Goal: Transaction & Acquisition: Purchase product/service

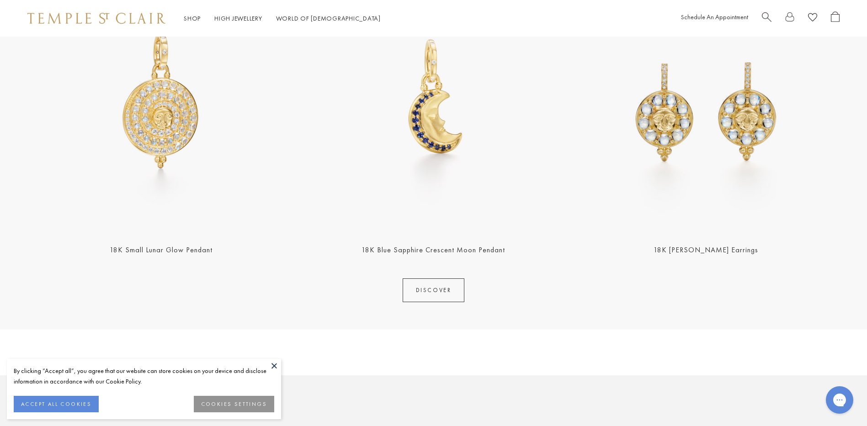
scroll to position [457, 0]
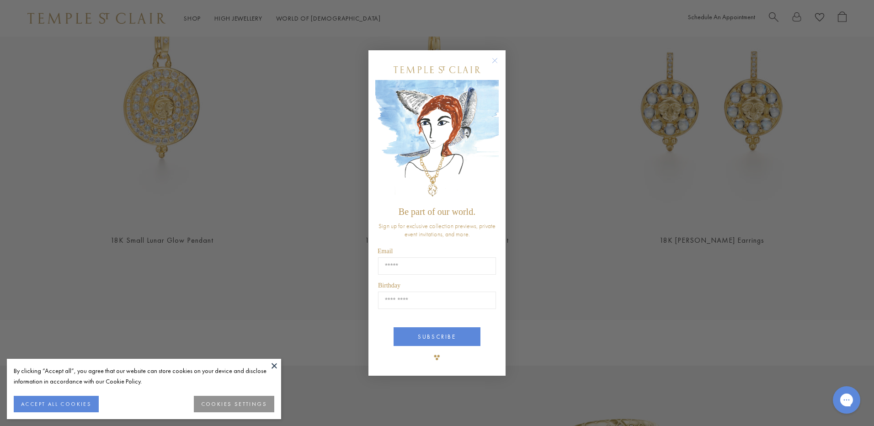
click at [496, 57] on circle "Close dialog" at bounding box center [494, 60] width 11 height 11
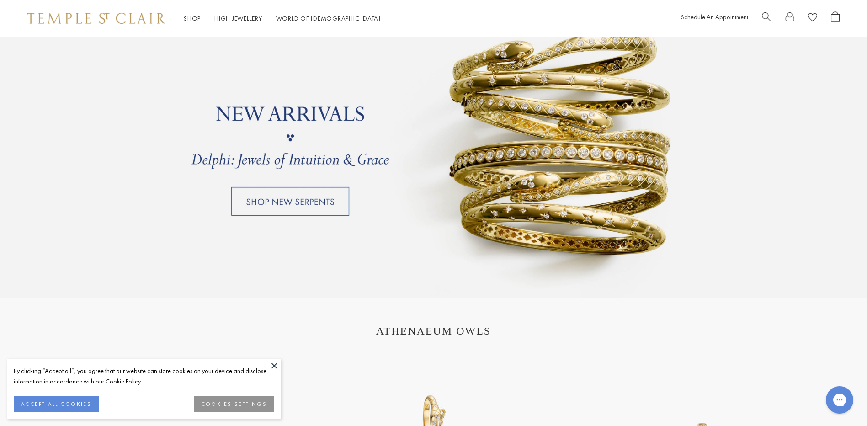
scroll to position [960, 0]
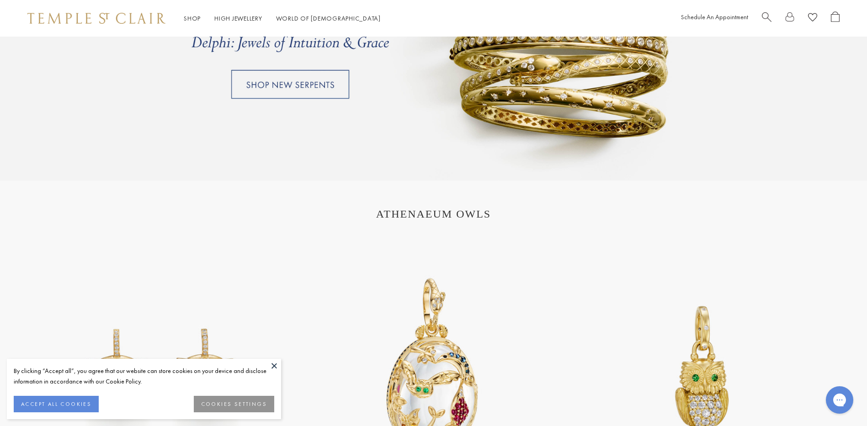
click at [296, 88] on link at bounding box center [433, 21] width 867 height 320
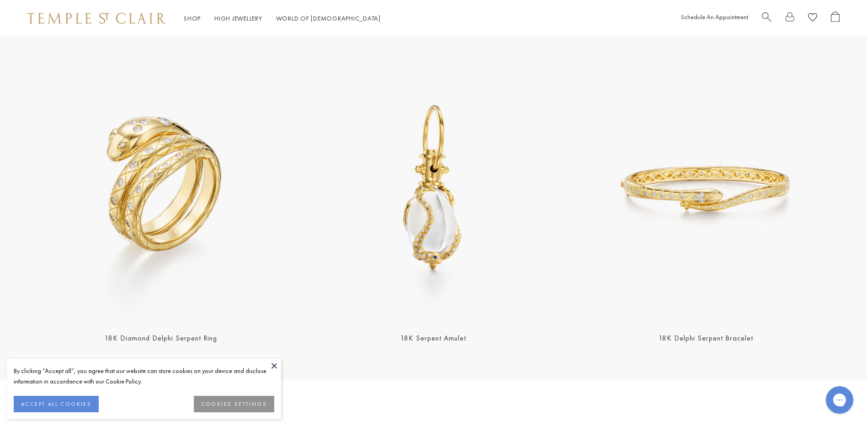
scroll to position [366, 0]
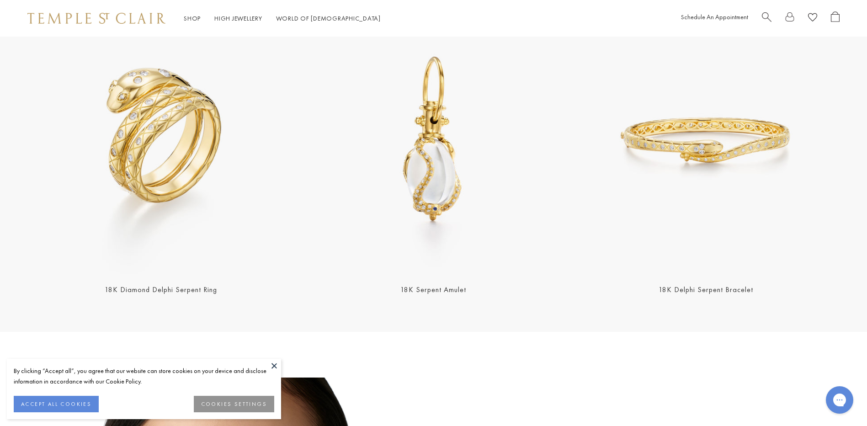
click at [433, 216] on img at bounding box center [433, 140] width 267 height 267
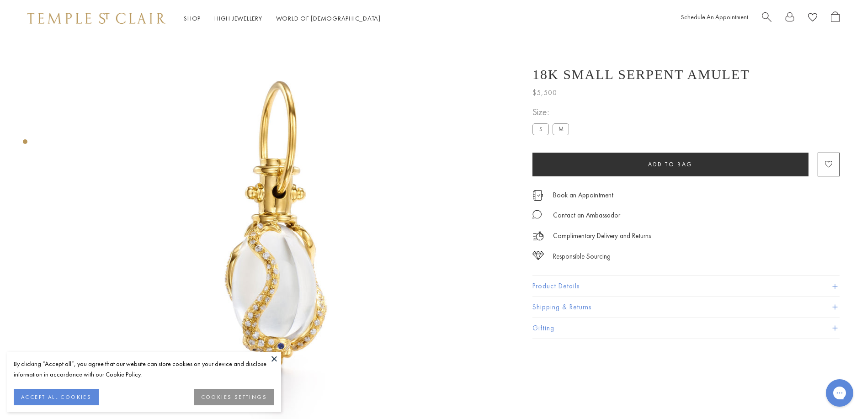
scroll to position [37, 0]
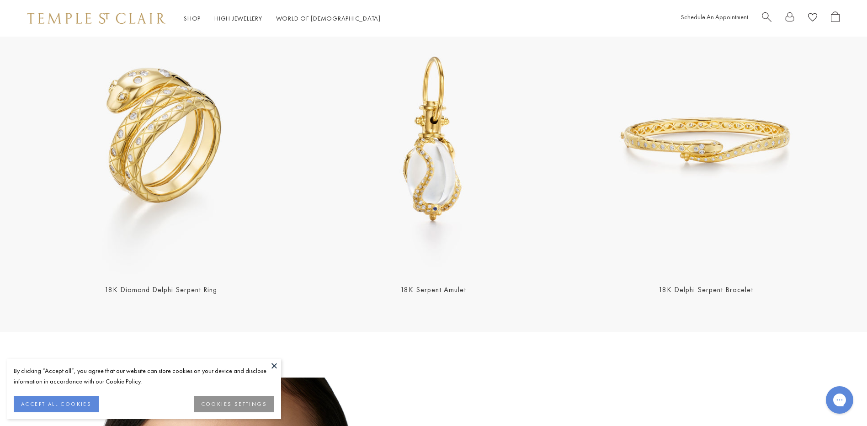
click at [181, 289] on link "18K Diamond Delphi Serpent Ring" at bounding box center [161, 290] width 112 height 10
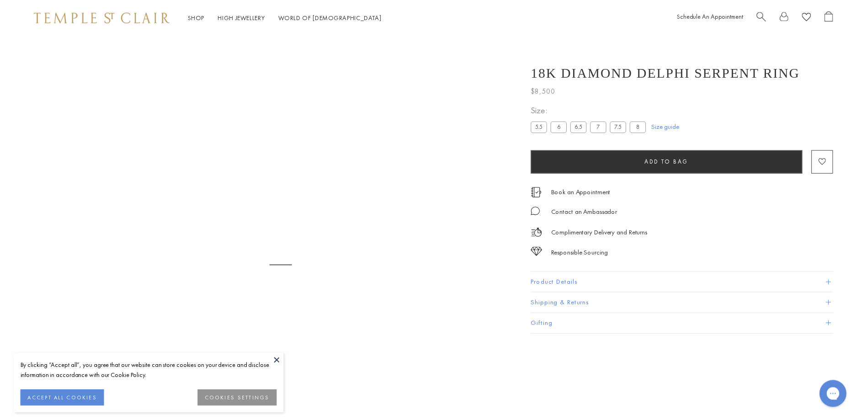
scroll to position [37, 0]
